Goal: Task Accomplishment & Management: Manage account settings

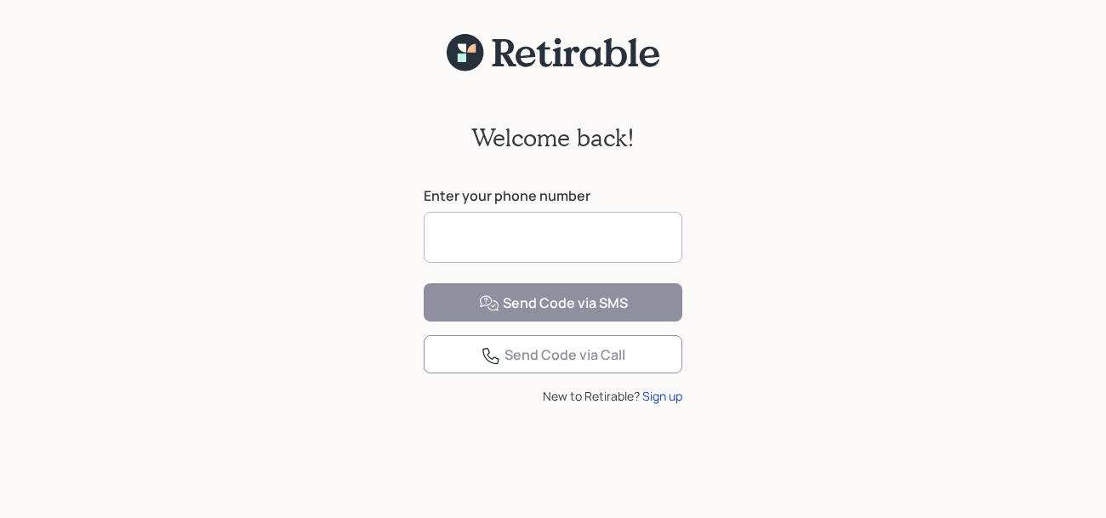
click at [537, 232] on input at bounding box center [553, 237] width 259 height 51
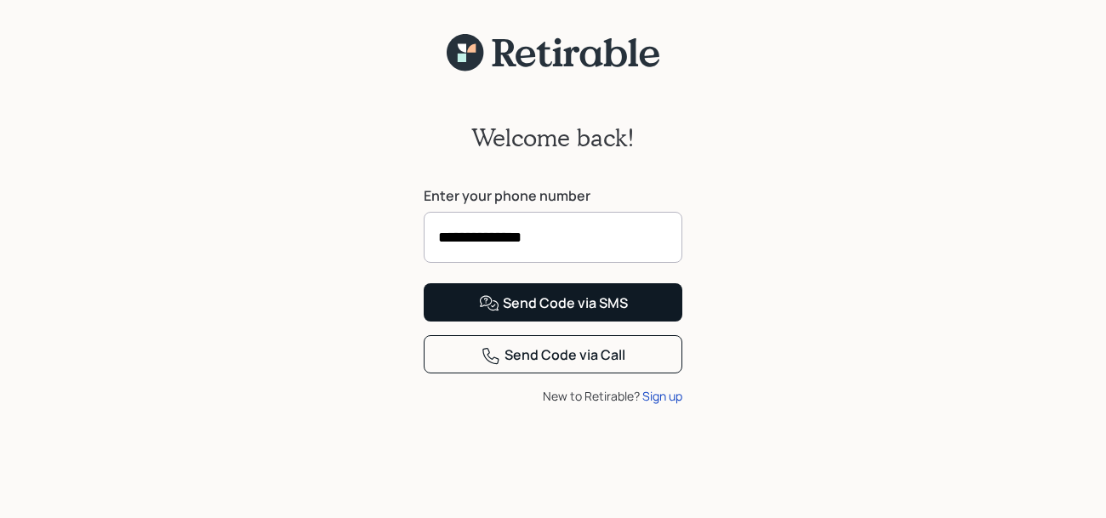
type input "**********"
click at [566, 314] on div "Send Code via SMS" at bounding box center [553, 303] width 149 height 20
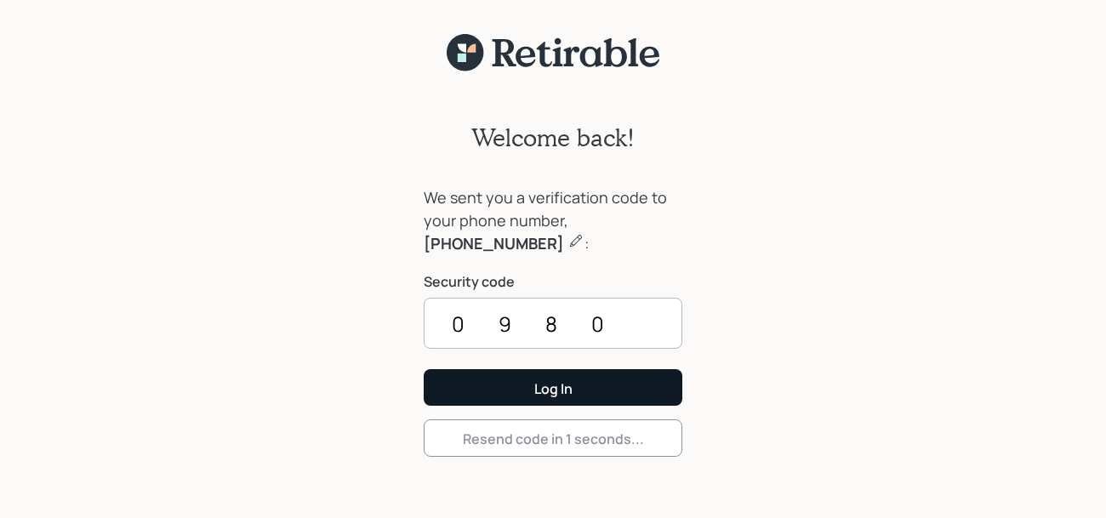
type input "0980"
click at [547, 391] on div "Log In" at bounding box center [553, 388] width 38 height 19
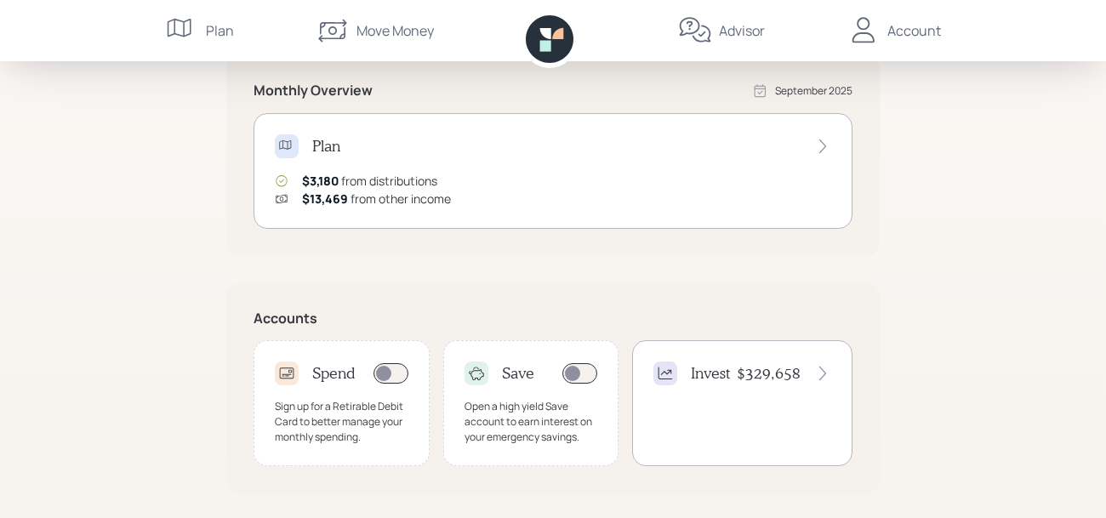
scroll to position [336, 0]
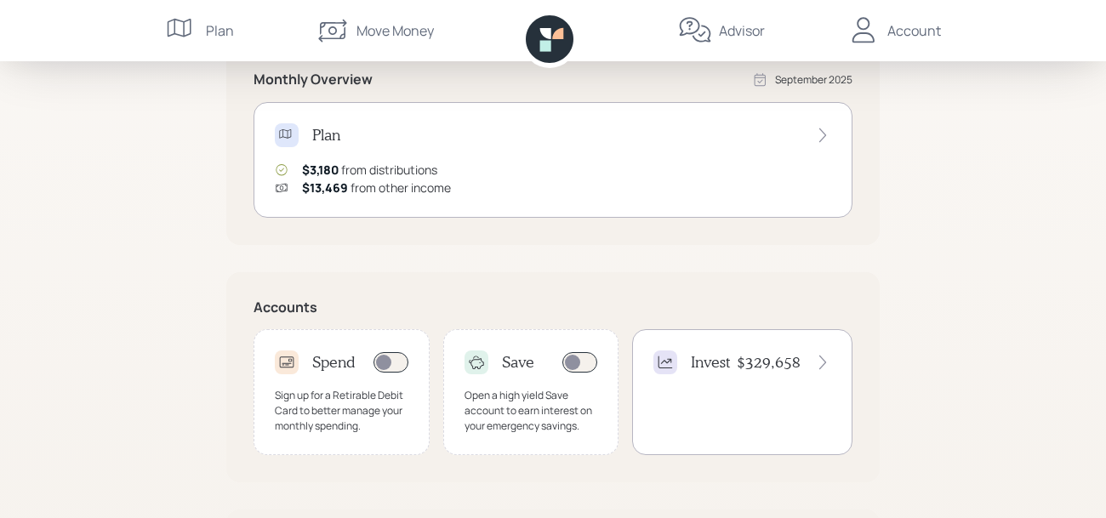
click at [735, 360] on div "Invest $329,658" at bounding box center [742, 362] width 178 height 24
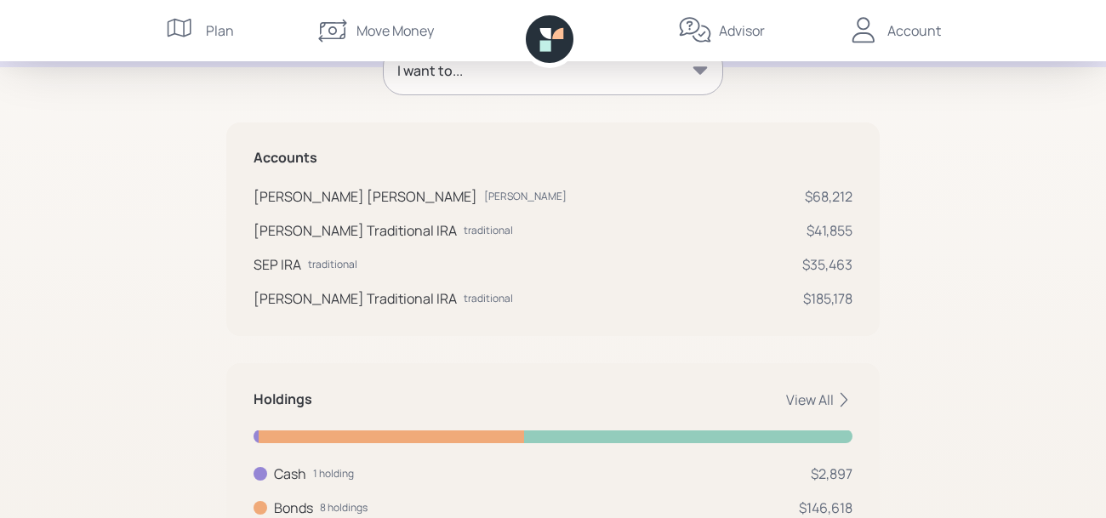
scroll to position [262, 0]
